Goal: Entertainment & Leisure: Consume media (video, audio)

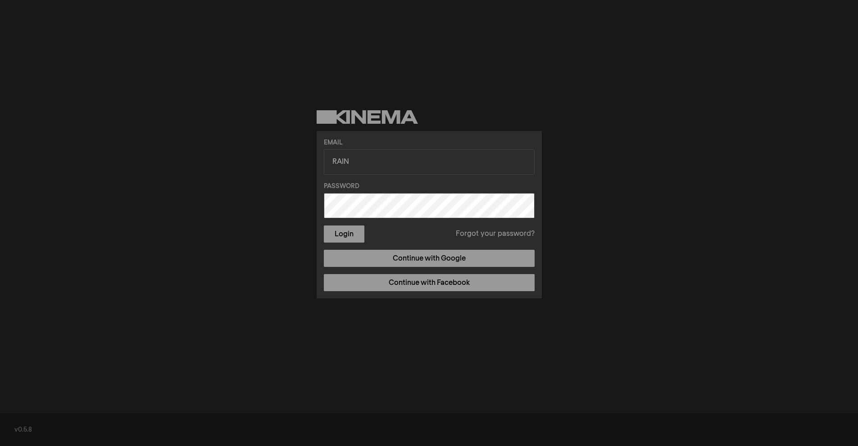
type input "[EMAIL_ADDRESS][DOMAIN_NAME]"
click at [324, 226] on button "Login" at bounding box center [344, 234] width 41 height 17
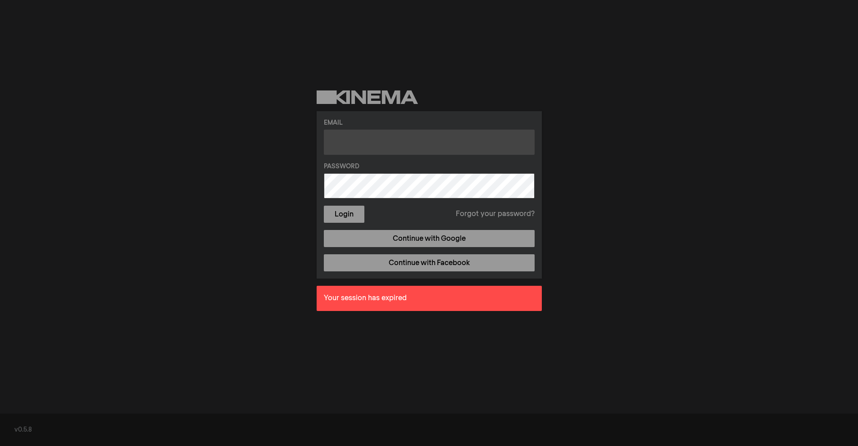
click at [369, 146] on input "text" at bounding box center [429, 142] width 211 height 25
type input "[EMAIL_ADDRESS][DOMAIN_NAME]"
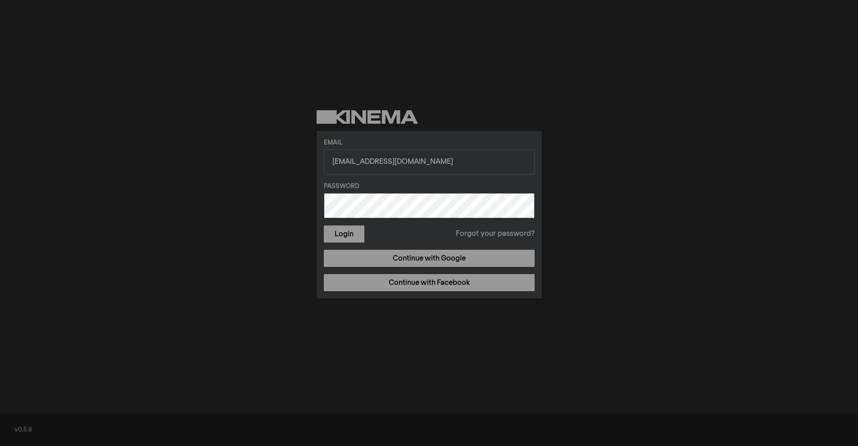
click at [324, 226] on button "Login" at bounding box center [344, 234] width 41 height 17
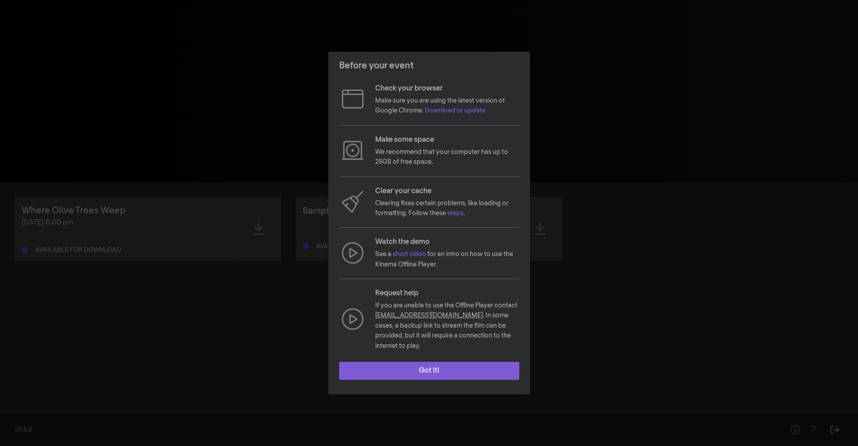
click at [432, 369] on button "Got it!" at bounding box center [429, 371] width 180 height 18
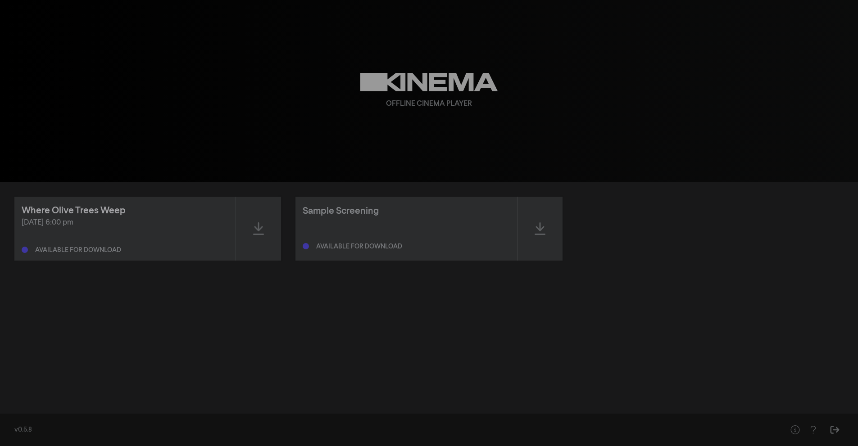
click at [82, 211] on div "Where Olive Trees Weep" at bounding box center [74, 211] width 104 height 14
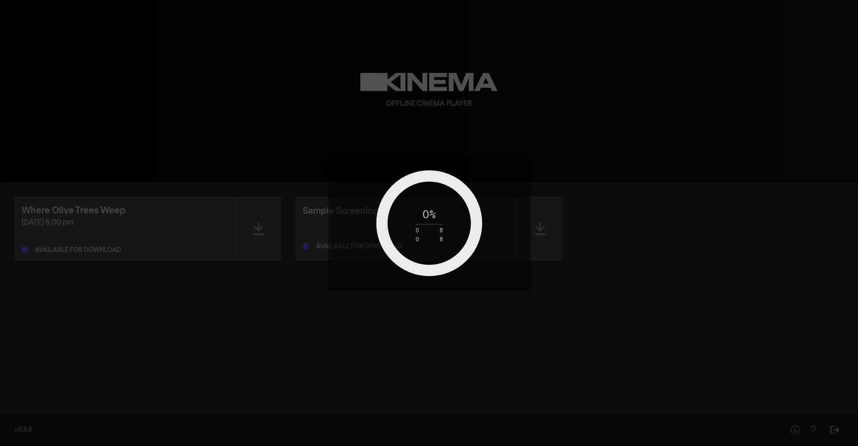
click at [273, 289] on div "0 % 0 B 0 B" at bounding box center [429, 223] width 858 height 446
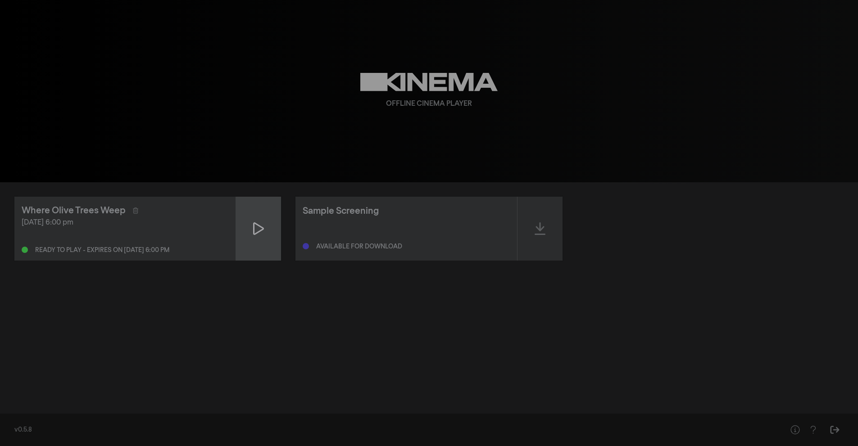
click at [257, 239] on div at bounding box center [258, 229] width 45 height 64
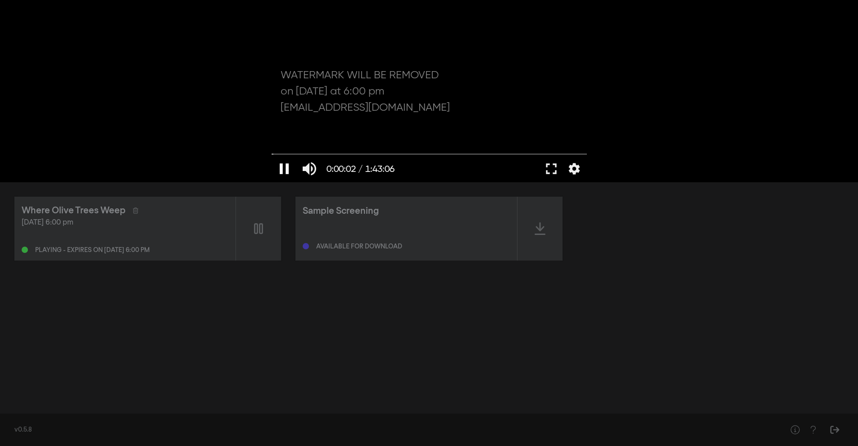
click at [282, 169] on button "pause" at bounding box center [283, 168] width 25 height 27
type input "2.765613"
